Goal: Information Seeking & Learning: Understand process/instructions

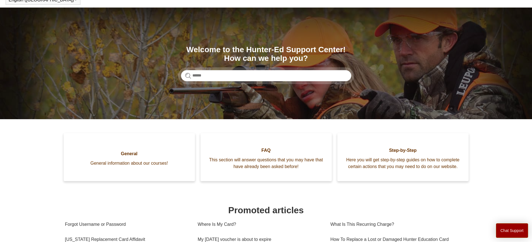
scroll to position [84, 0]
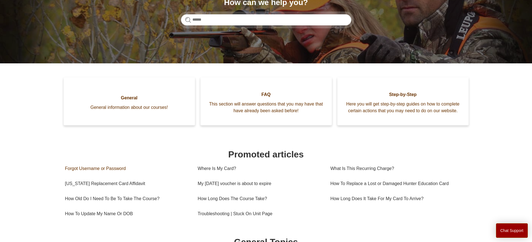
click at [105, 175] on link "Forgot Username or Password" at bounding box center [127, 168] width 124 height 15
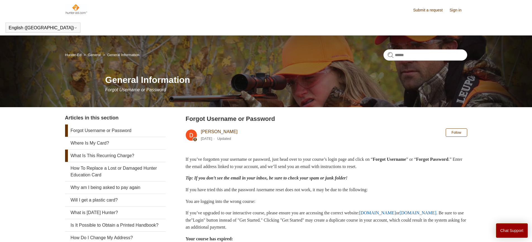
click at [114, 156] on link "What Is This Recurring Charge?" at bounding box center [115, 156] width 101 height 12
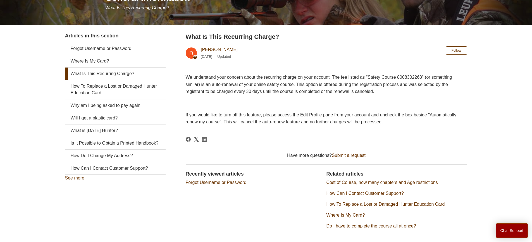
scroll to position [84, 0]
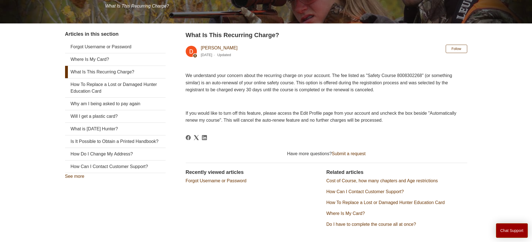
click at [102, 72] on link "What Is This Recurring Charge?" at bounding box center [115, 72] width 101 height 12
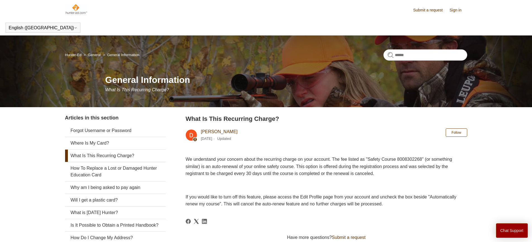
click at [456, 11] on link "Sign in" at bounding box center [459, 10] width 18 height 6
